Goal: Task Accomplishment & Management: Manage account settings

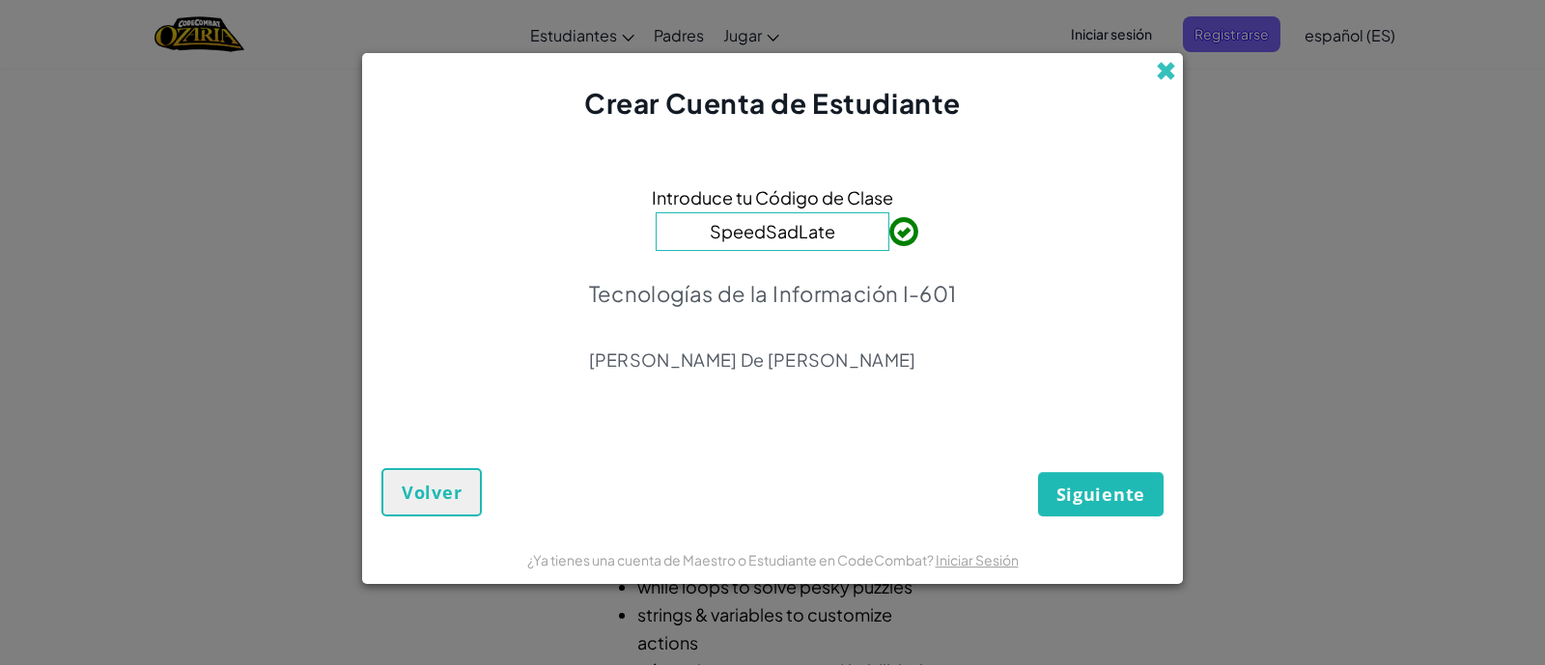
click at [1169, 72] on span at bounding box center [1166, 71] width 20 height 20
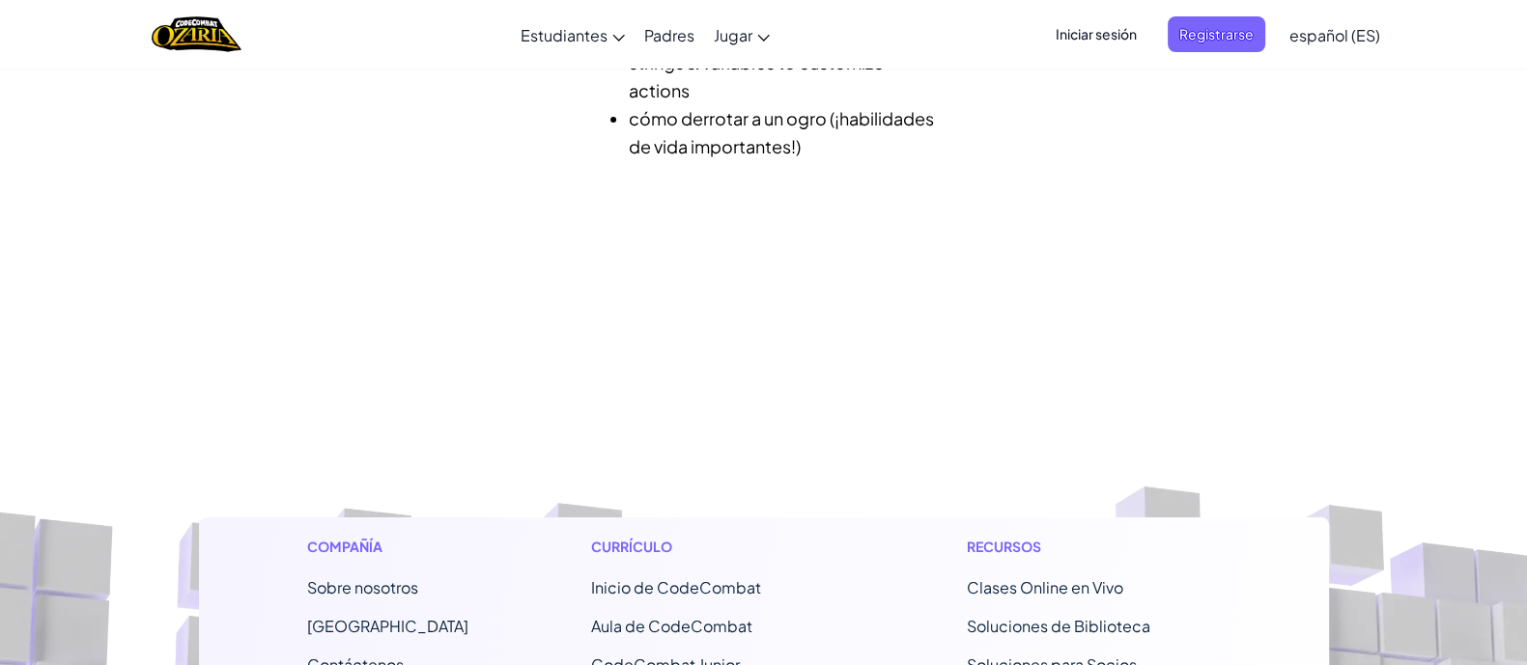
scroll to position [555, 0]
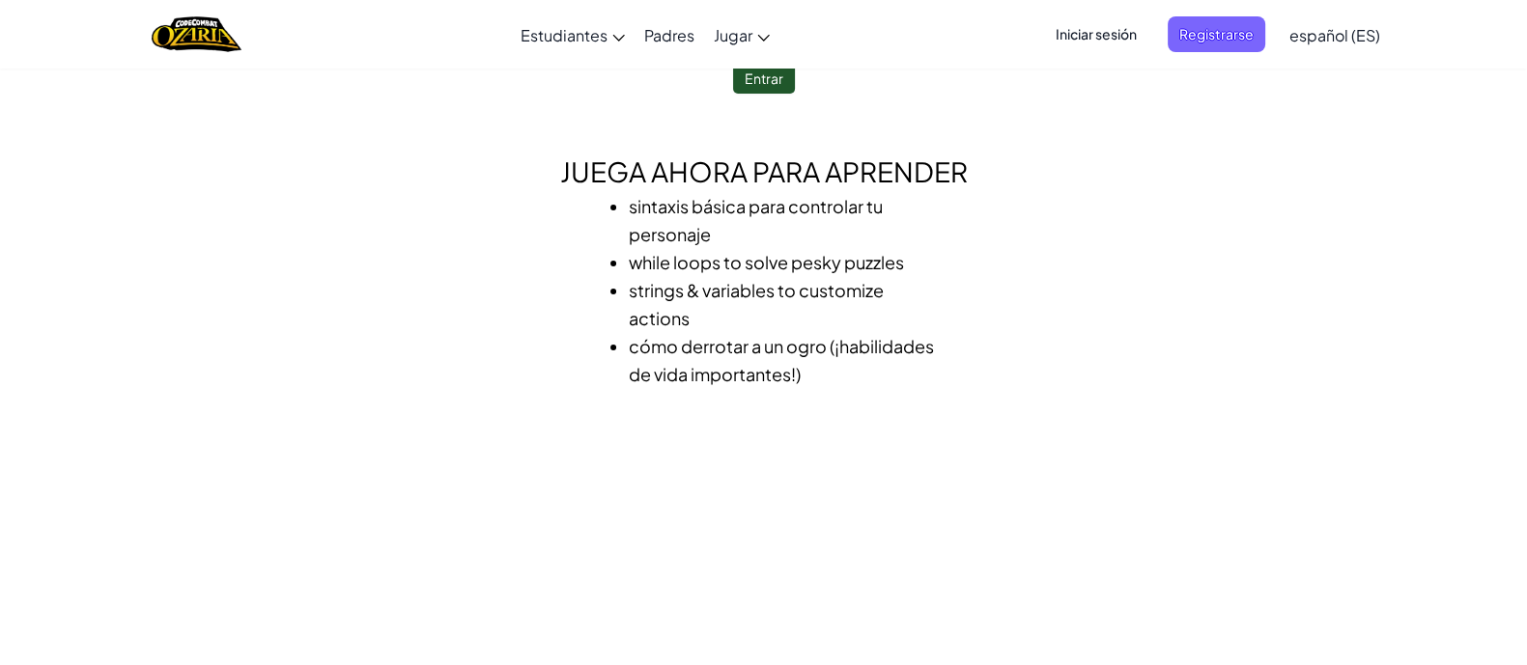
scroll to position [0, 0]
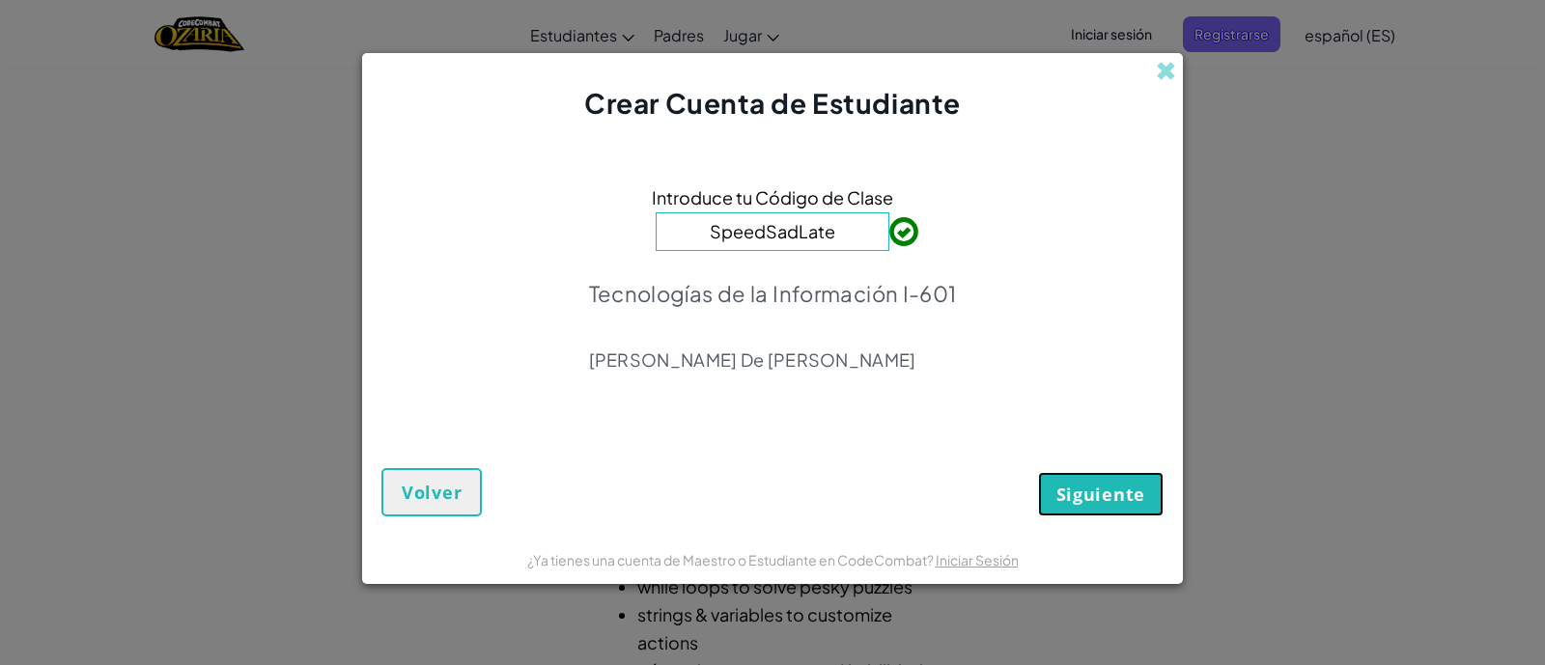
click at [1123, 504] on span "Siguiente" at bounding box center [1101, 494] width 89 height 23
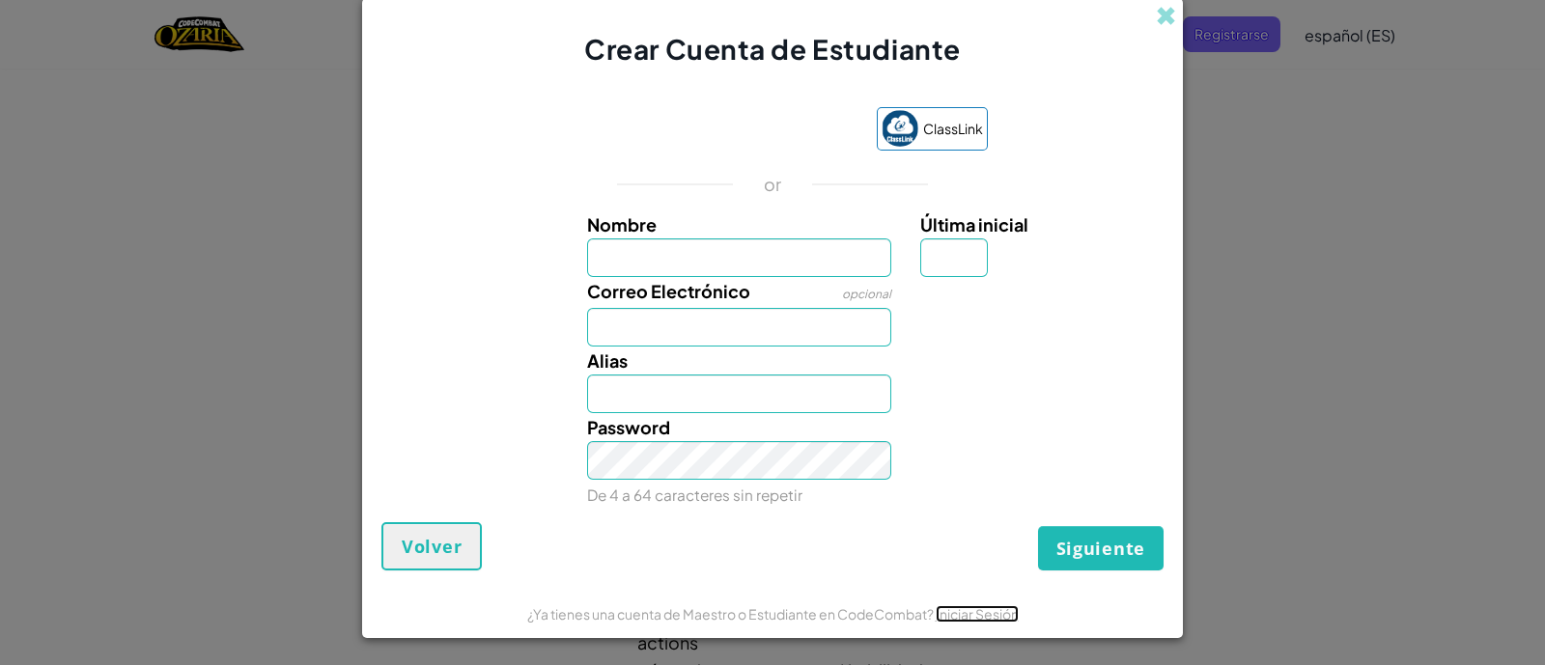
click at [990, 610] on link "Iniciar Sesión" at bounding box center [977, 614] width 83 height 17
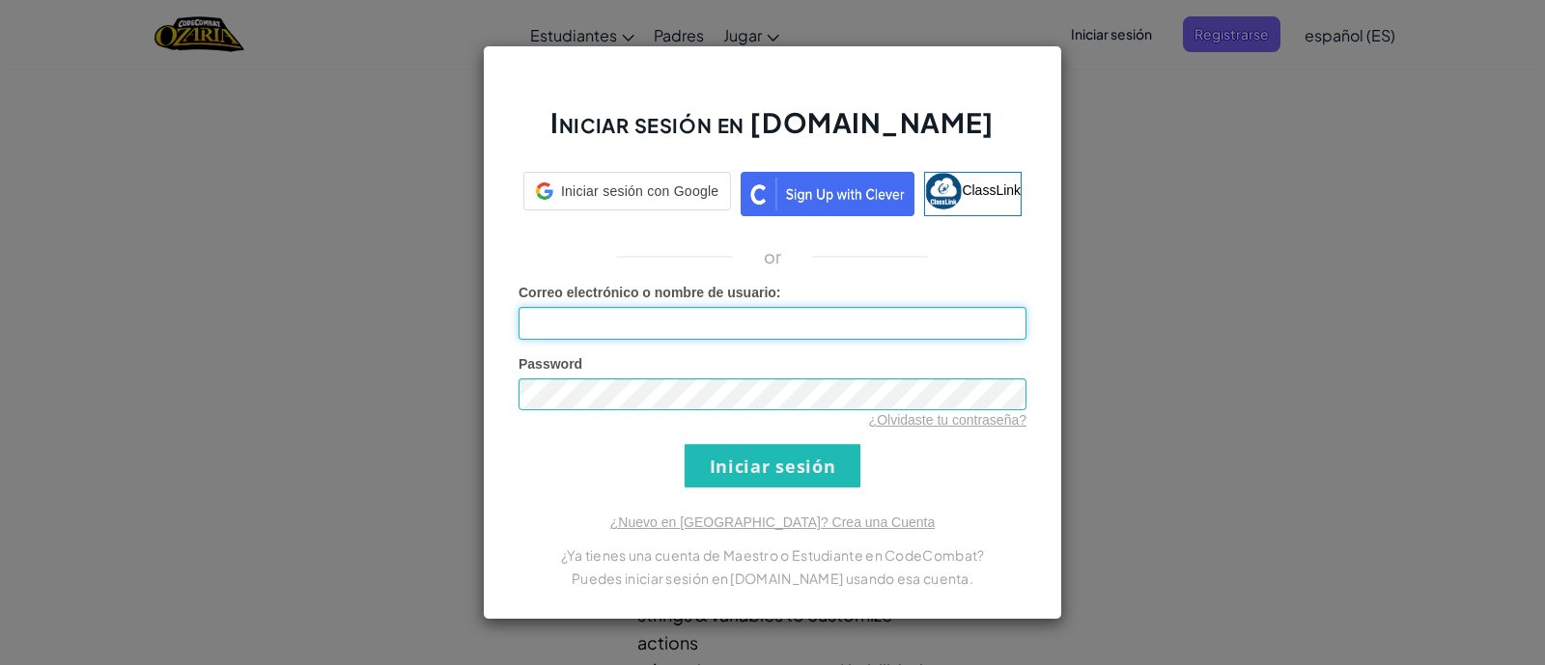
type input "Sophia Isabella Rojas GonzalezR"
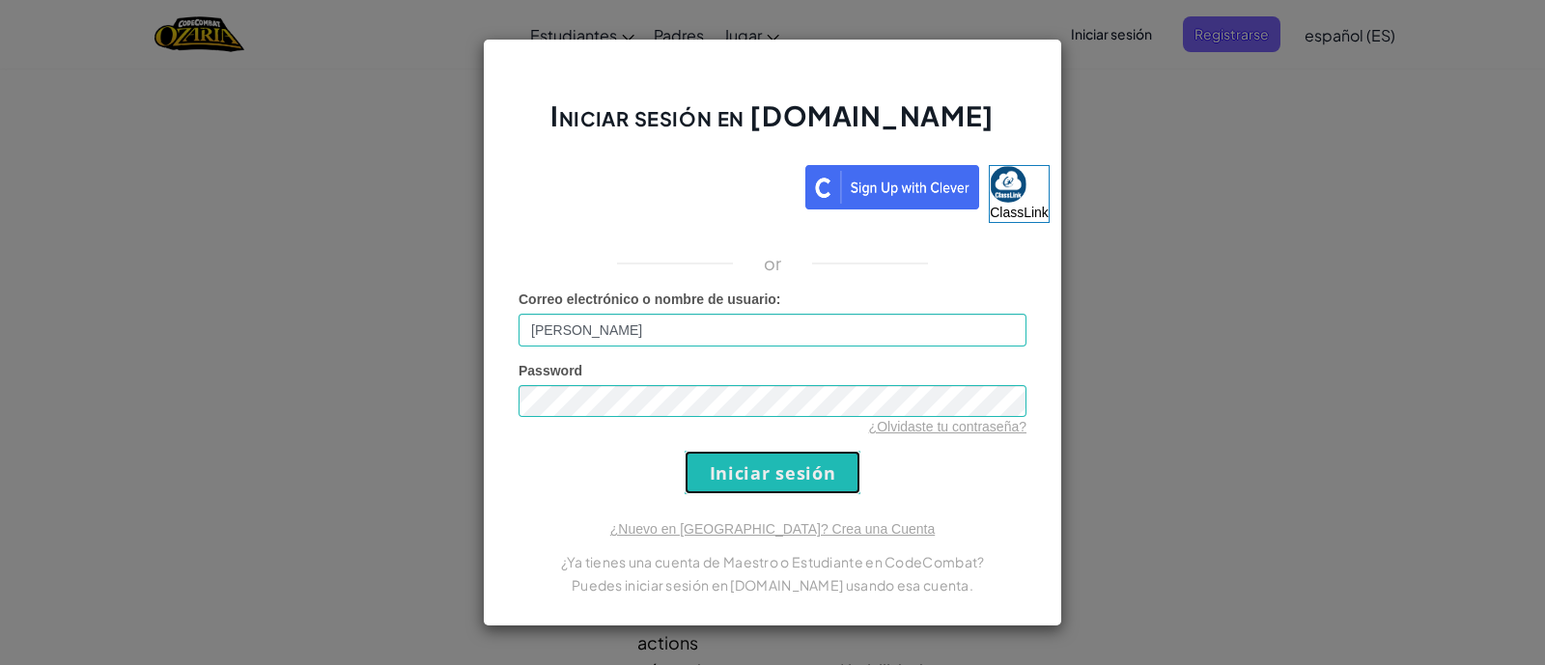
click at [815, 484] on input "Iniciar sesión" at bounding box center [773, 472] width 176 height 43
